Goal: Task Accomplishment & Management: Use online tool/utility

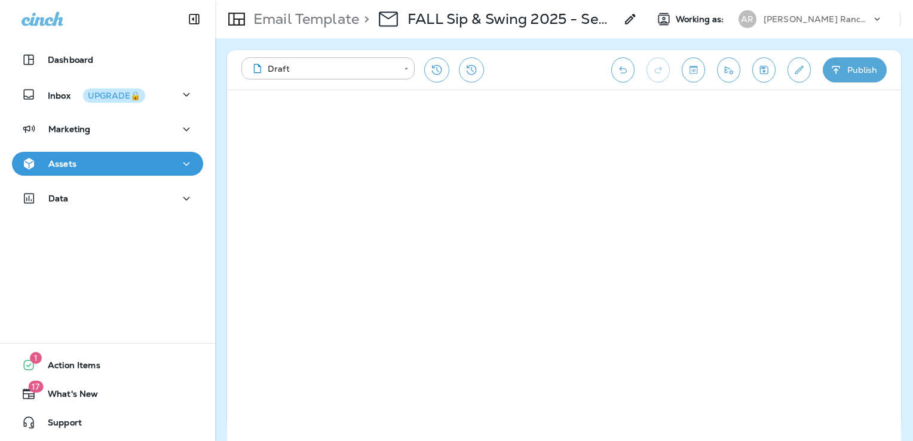
click at [122, 162] on div "Assets" at bounding box center [108, 163] width 172 height 15
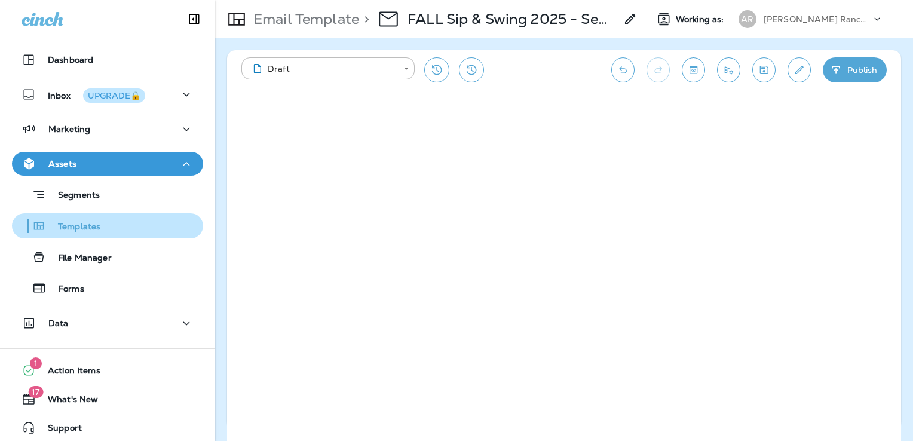
click at [112, 229] on div "Templates" at bounding box center [108, 226] width 182 height 18
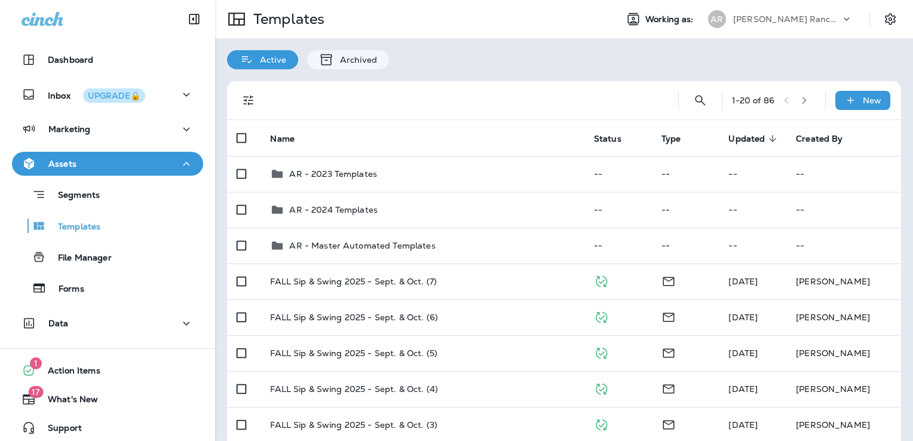
click at [801, 20] on p "[PERSON_NAME] Ranch Golf Club" at bounding box center [787, 19] width 108 height 10
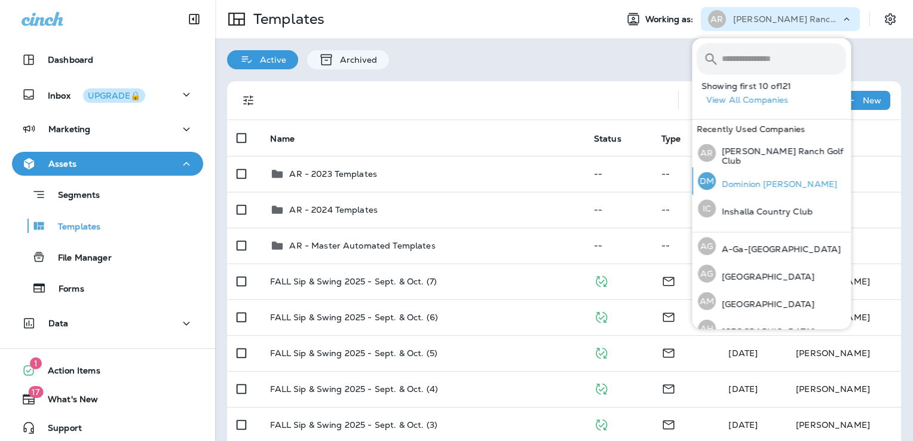
click at [769, 179] on p "Dominion [PERSON_NAME]" at bounding box center [776, 184] width 121 height 10
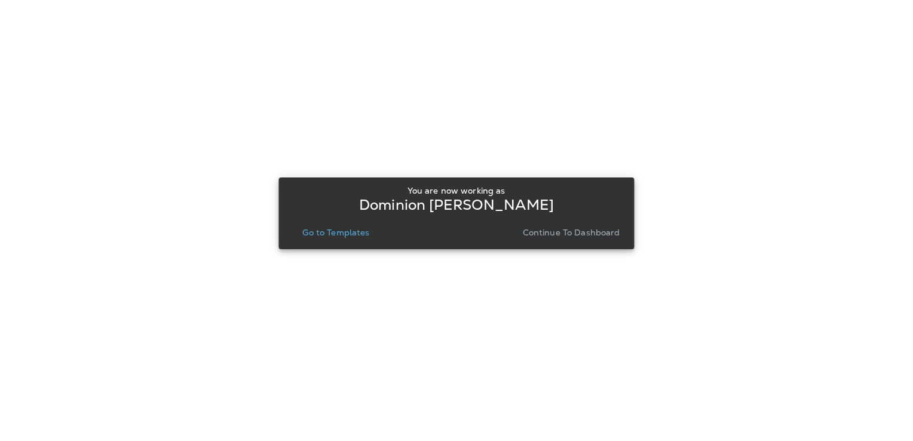
click at [354, 235] on p "Go to Templates" at bounding box center [335, 233] width 67 height 10
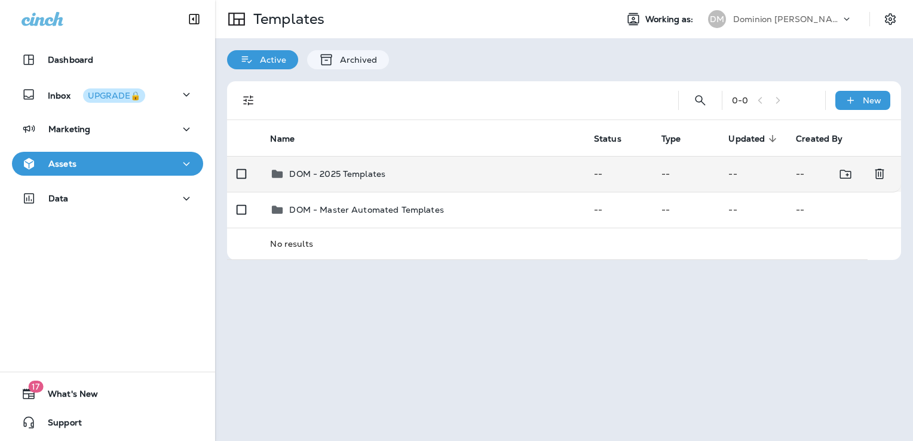
click at [404, 170] on div "DOM - 2025 Templates" at bounding box center [422, 174] width 304 height 14
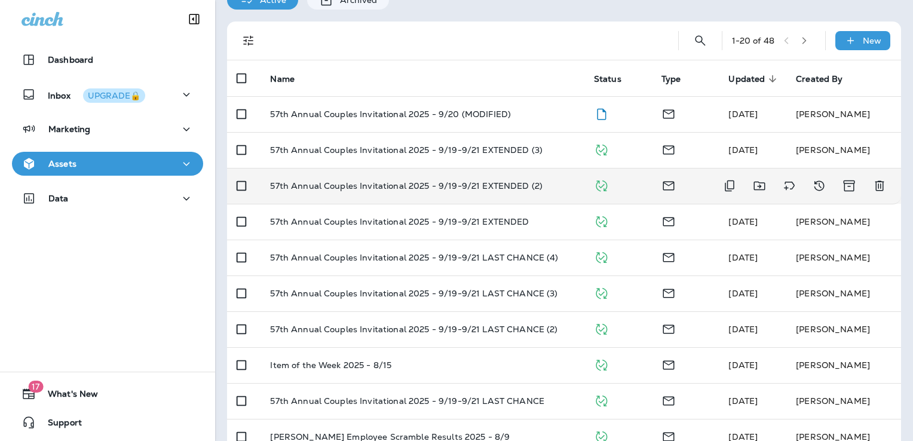
scroll to position [179, 0]
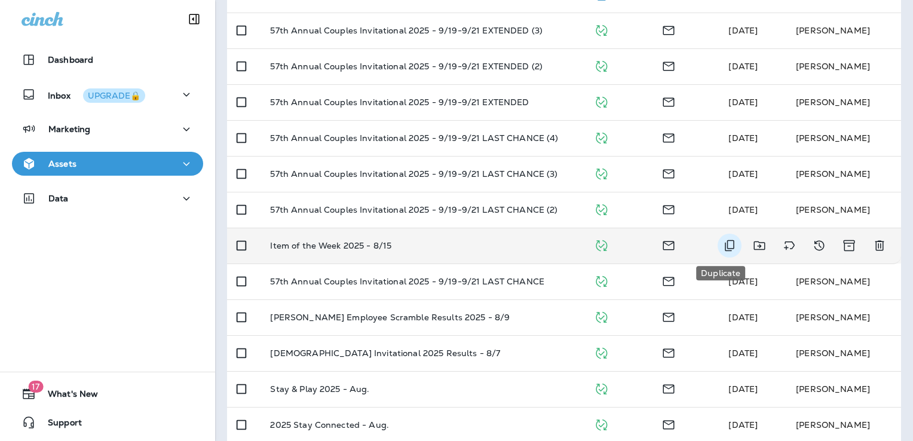
click at [722, 247] on icon "Duplicate" at bounding box center [729, 245] width 14 height 14
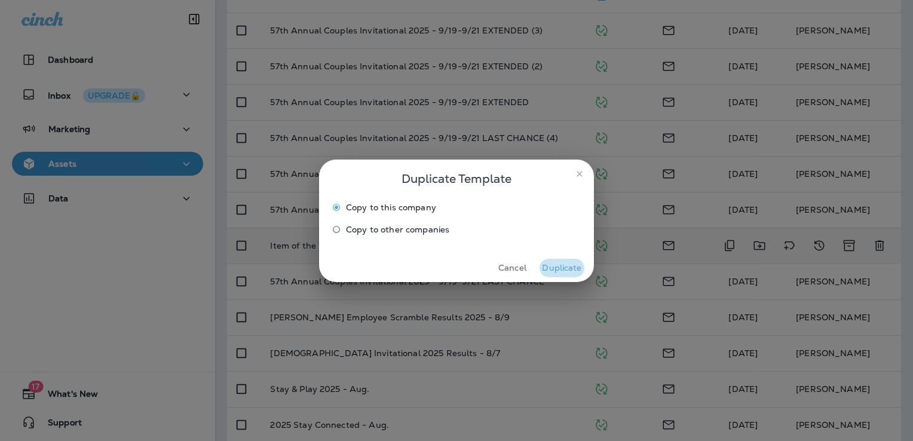
click at [564, 268] on button "Duplicate" at bounding box center [561, 268] width 45 height 19
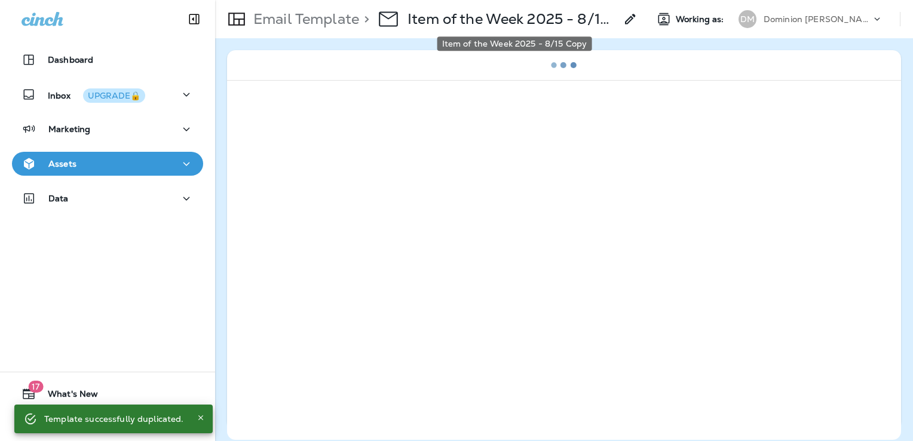
click at [504, 20] on p "Item of the Week 2025 - 8/15 Copy" at bounding box center [511, 19] width 208 height 18
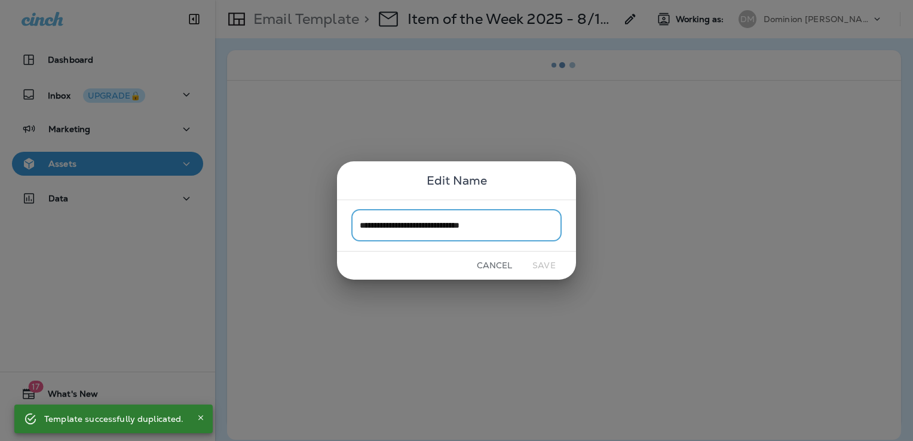
click at [523, 231] on input "**********" at bounding box center [456, 226] width 210 height 32
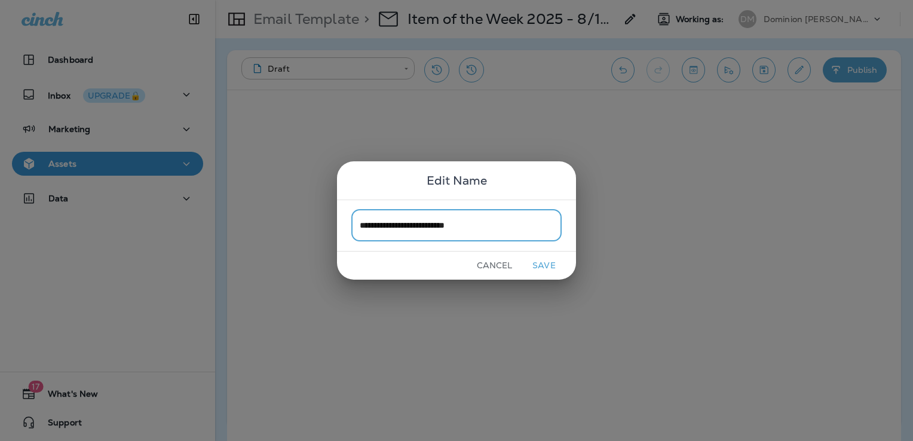
type input "**********"
click at [542, 268] on button "Save" at bounding box center [543, 265] width 45 height 19
